Goal: Obtain resource: Download file/media

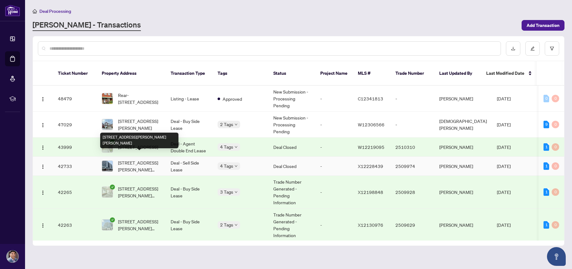
click at [133, 159] on span "[STREET_ADDRESS][PERSON_NAME][PERSON_NAME]" at bounding box center [139, 166] width 43 height 14
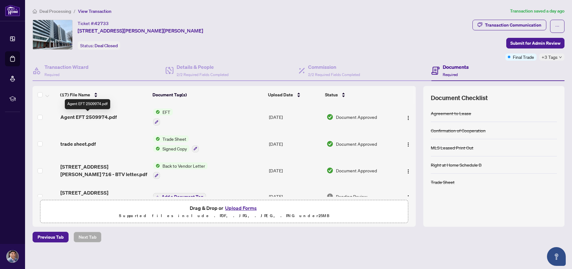
click at [103, 116] on span "Agent EFT 2509974.pdf" at bounding box center [88, 117] width 56 height 8
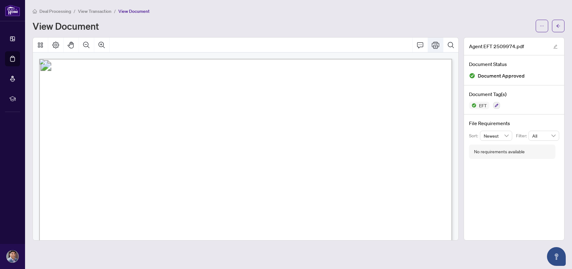
click at [436, 44] on icon "Print" at bounding box center [436, 45] width 8 height 7
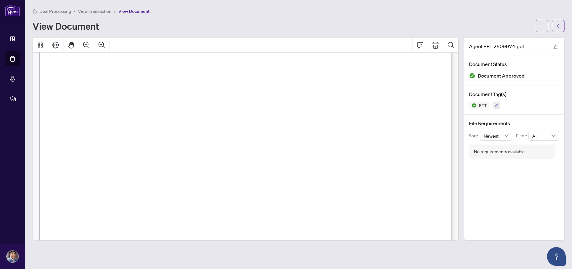
scroll to position [39, 0]
click at [90, 12] on span "View Transaction" at bounding box center [95, 11] width 34 height 6
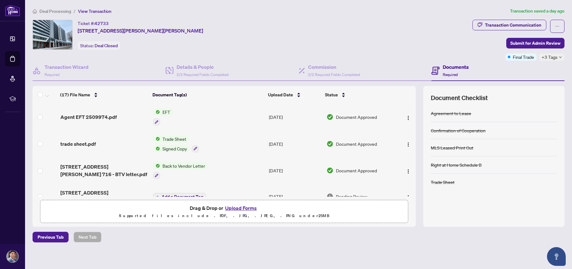
click at [60, 9] on span "Deal Processing" at bounding box center [55, 11] width 32 height 6
